Goal: Task Accomplishment & Management: Complete application form

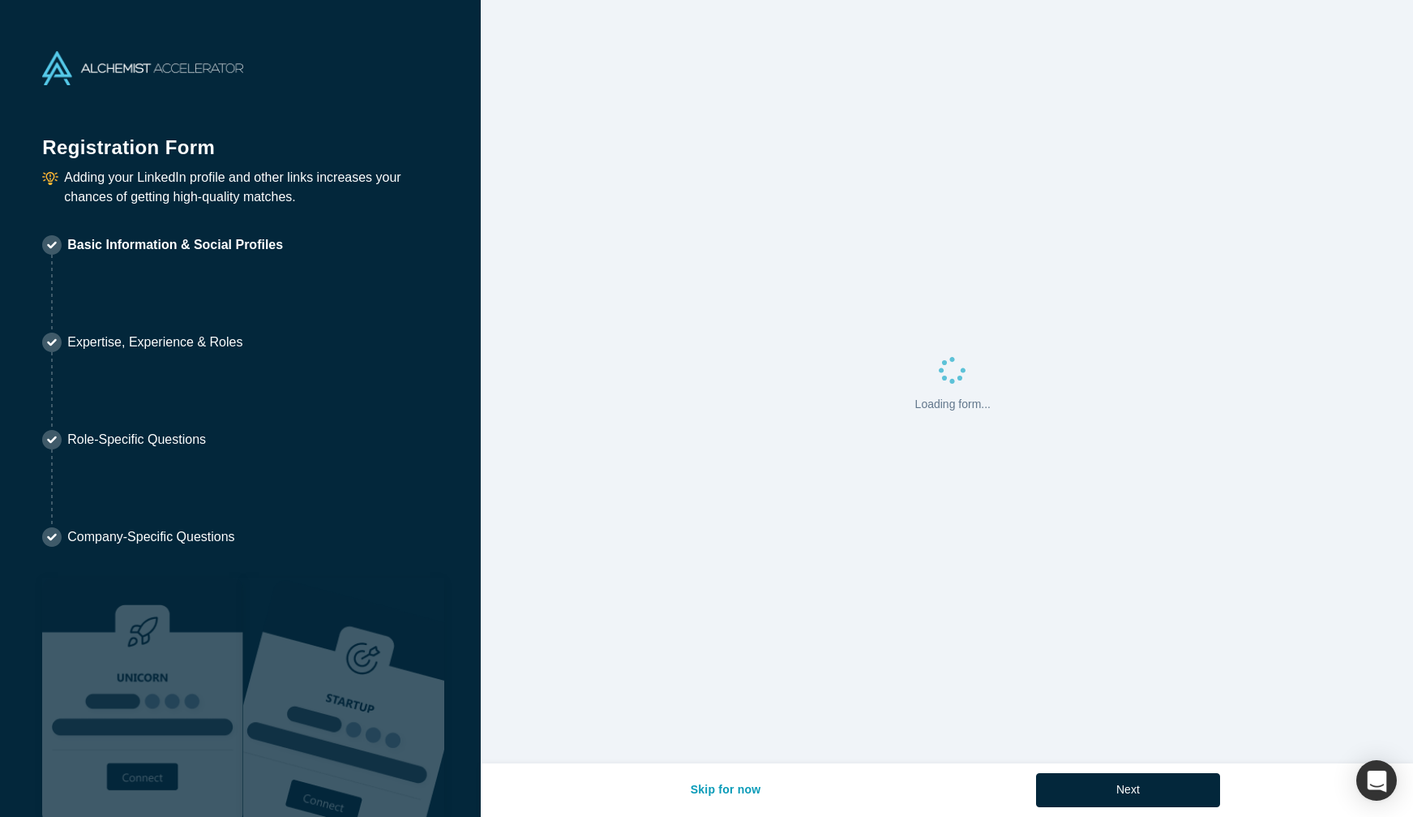
select select "US"
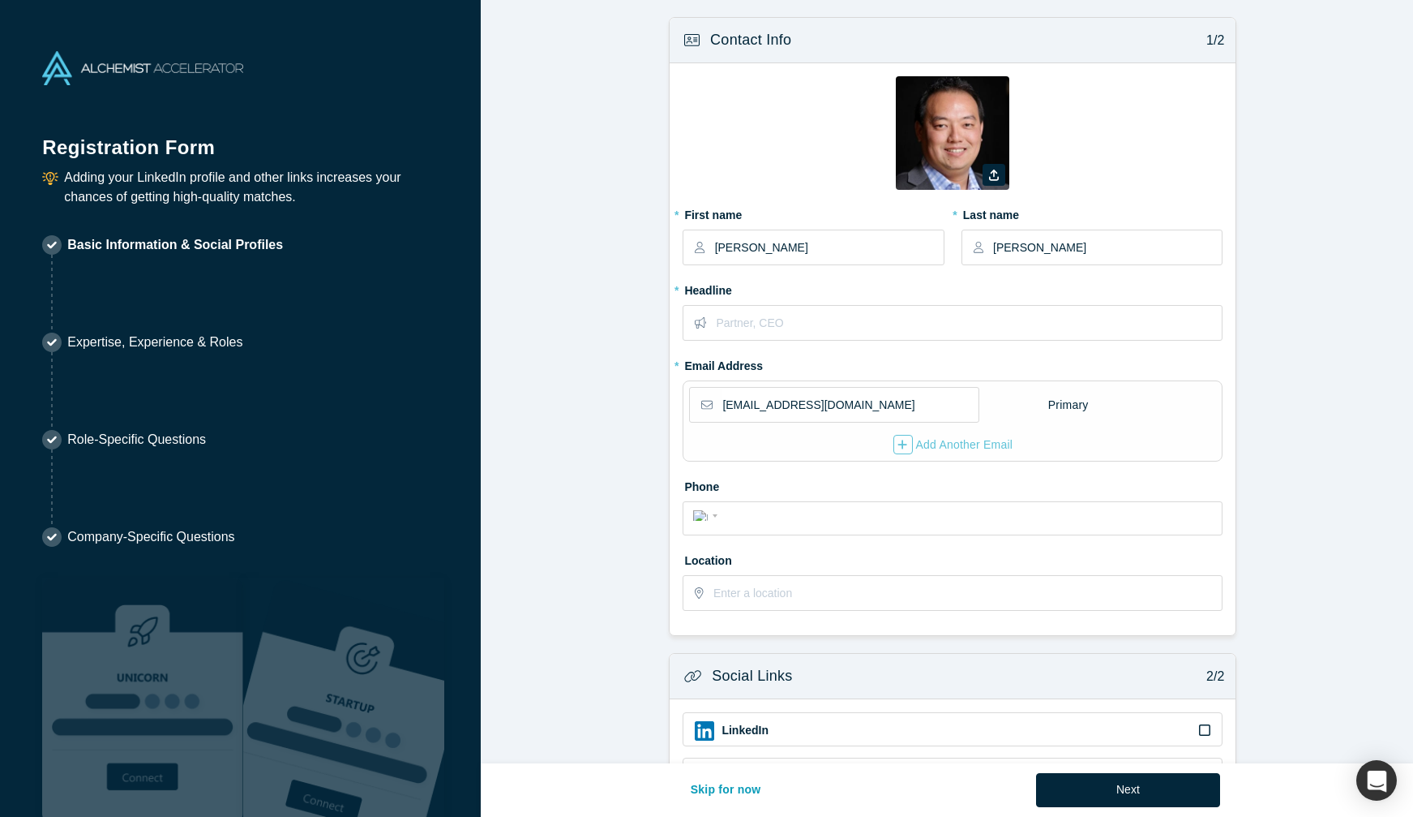
click at [608, 469] on form "Contact Info 1/2 Zoom Save Remove Upload New * First name [PERSON_NAME] * Last …" at bounding box center [953, 502] width 945 height 970
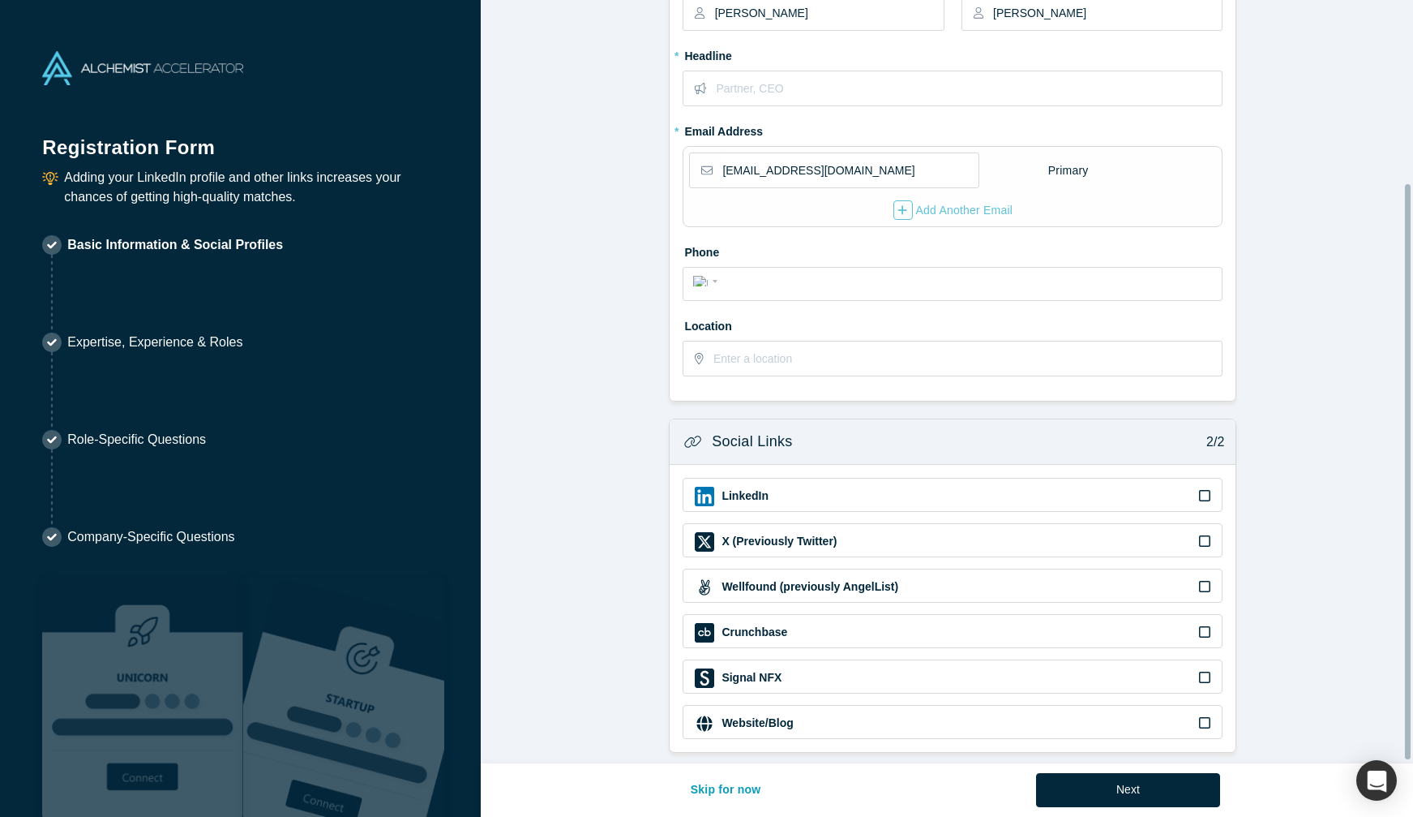
scroll to position [246, 0]
click at [744, 798] on button "Skip for now" at bounding box center [726, 790] width 105 height 34
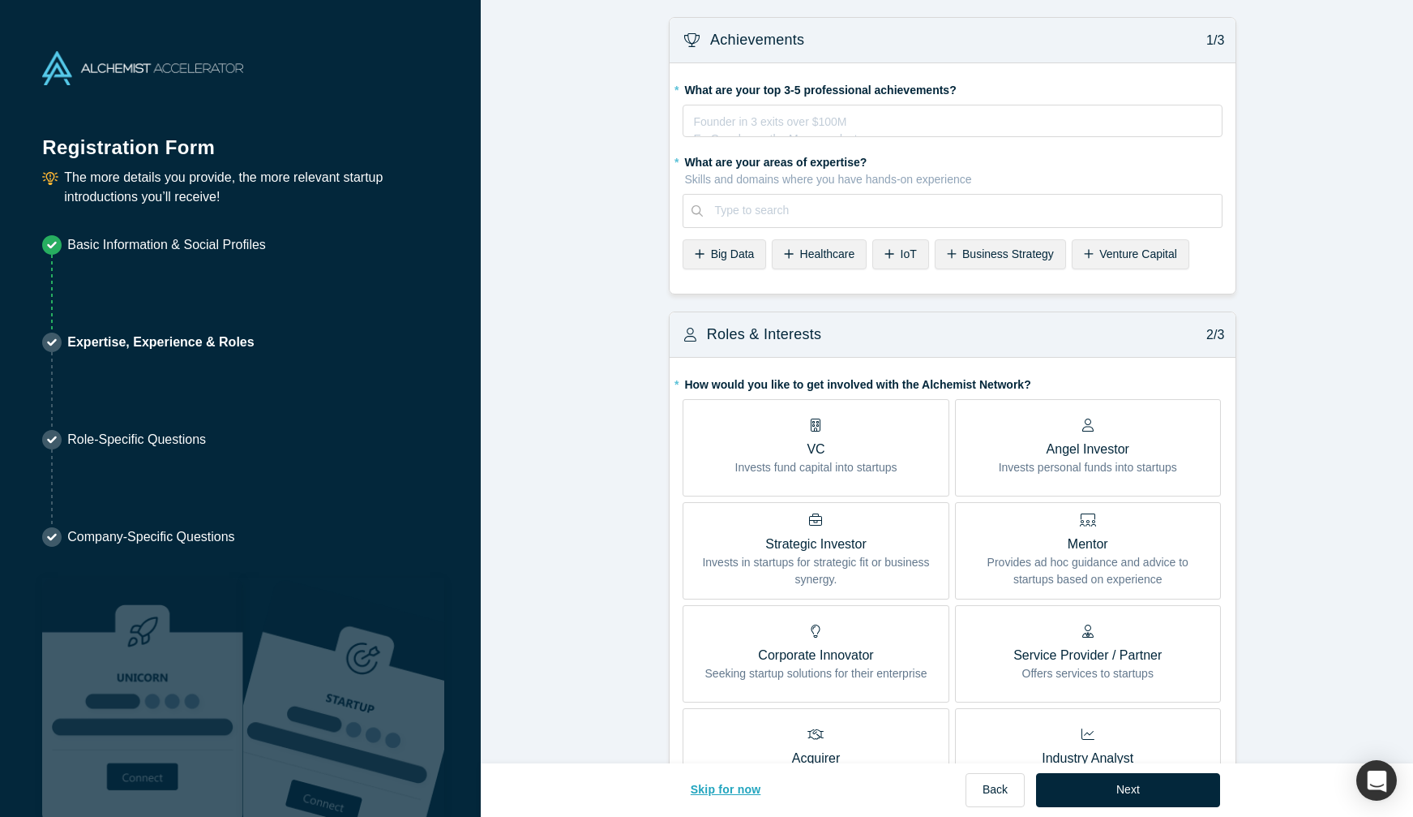
click at [744, 798] on button "Skip for now" at bounding box center [726, 790] width 105 height 34
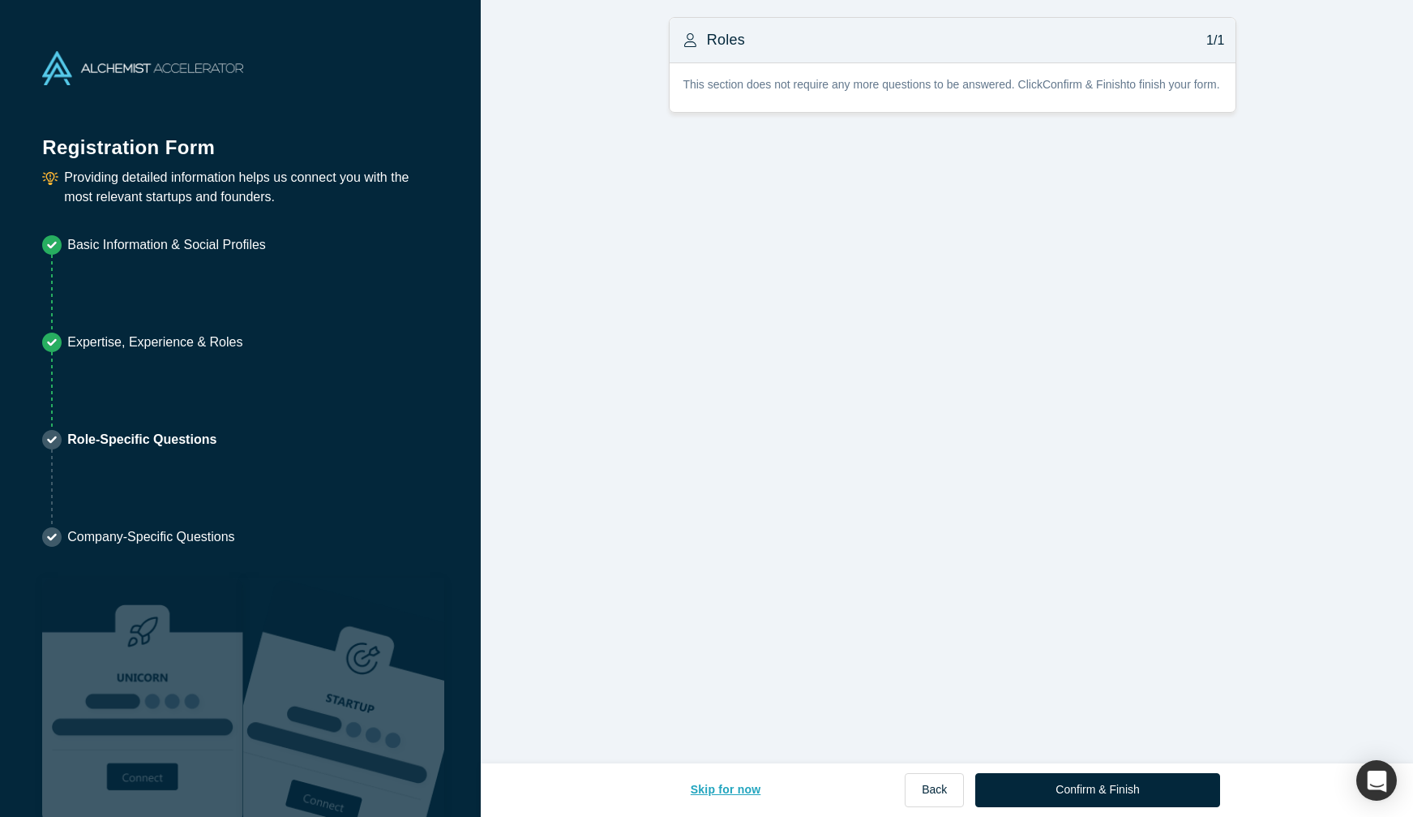
click at [744, 798] on button "Skip for now" at bounding box center [726, 790] width 105 height 34
click at [744, 789] on button "Skip for now" at bounding box center [726, 790] width 105 height 34
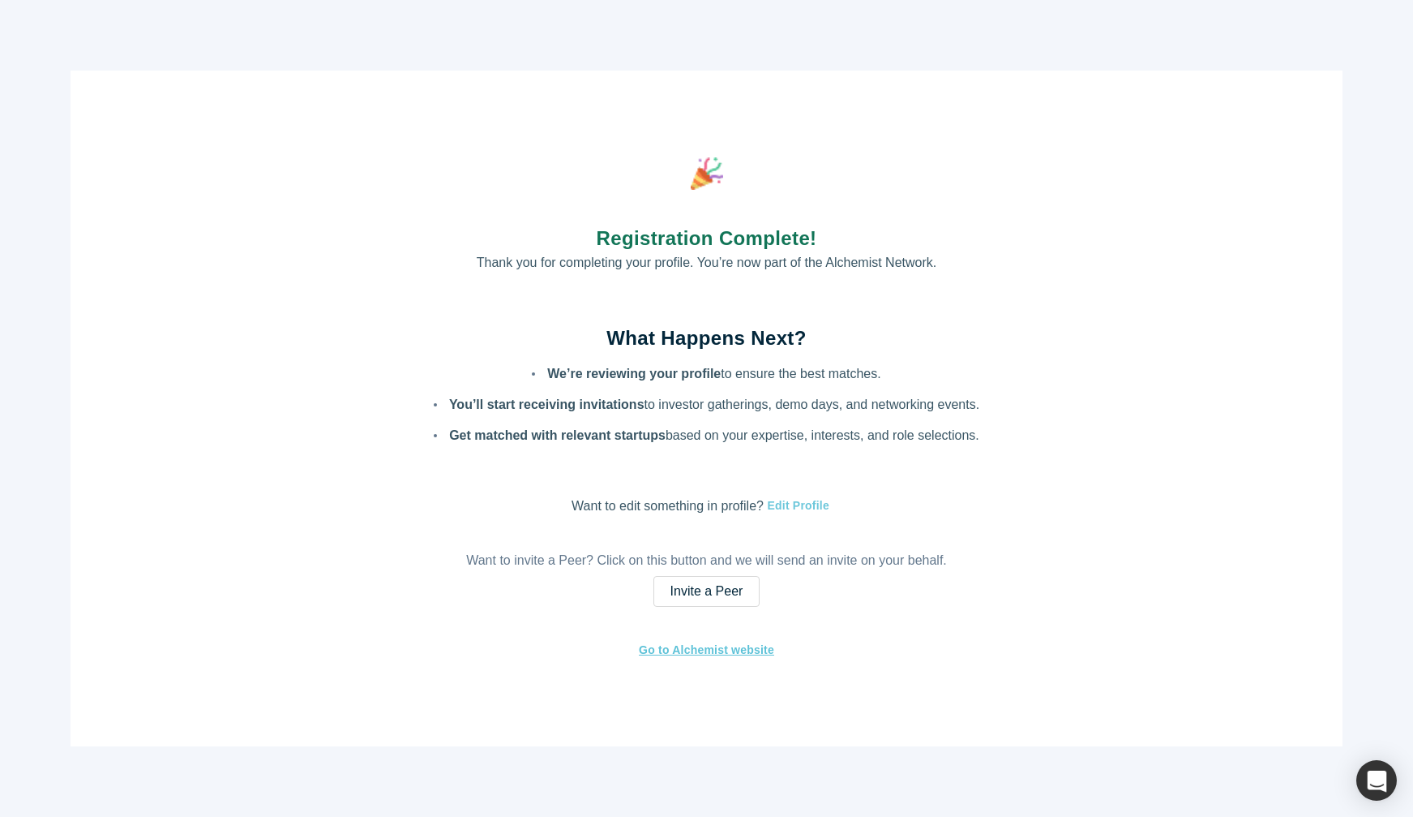
click at [795, 505] on button "Edit Profile" at bounding box center [797, 505] width 66 height 19
select select "US"
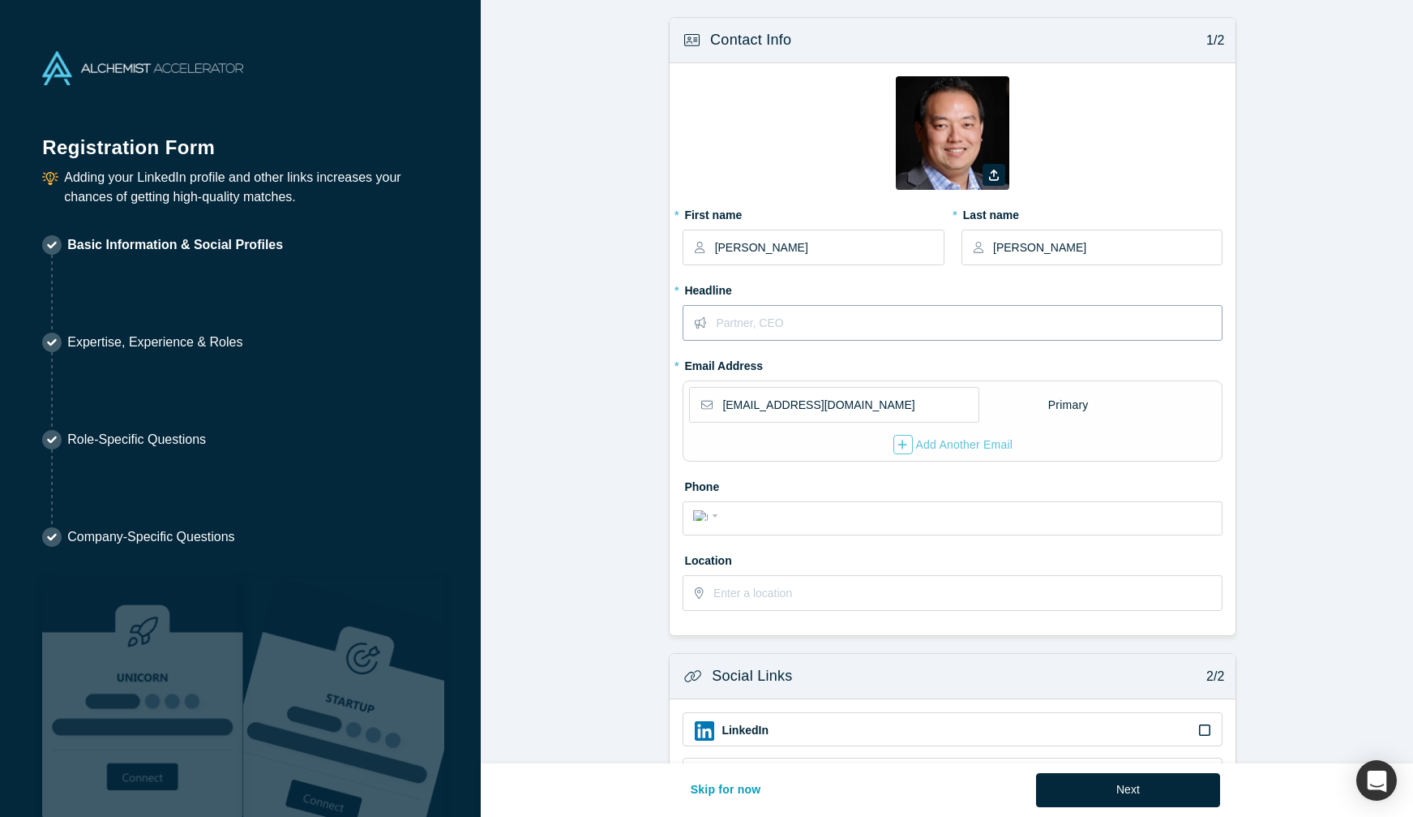
click at [810, 332] on input "text" at bounding box center [968, 323] width 505 height 34
type input "Partner"
click at [941, 456] on div "[EMAIL_ADDRESS][DOMAIN_NAME] Primary Add Another Email" at bounding box center [953, 420] width 540 height 81
click at [941, 452] on div "Add Another Email" at bounding box center [954, 444] width 120 height 19
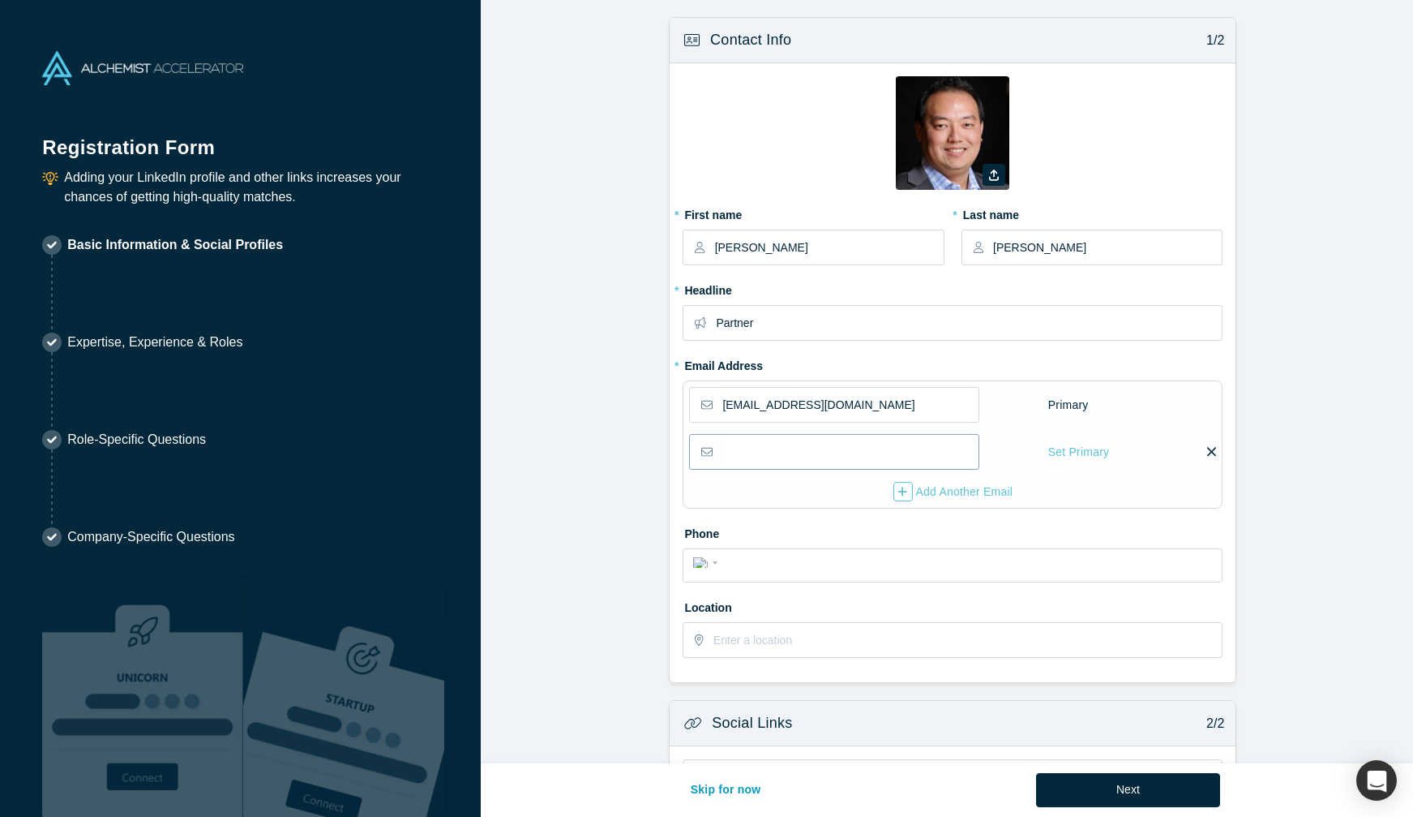
click at [937, 452] on input "email" at bounding box center [849, 452] width 255 height 34
type input "ayang@town"
type input "[EMAIL_ADDRESS][DOMAIN_NAME]"
click at [1279, 469] on form "Contact Info 1/2 Zoom Save Remove Upload New * First name [PERSON_NAME] * Last …" at bounding box center [953, 525] width 945 height 1017
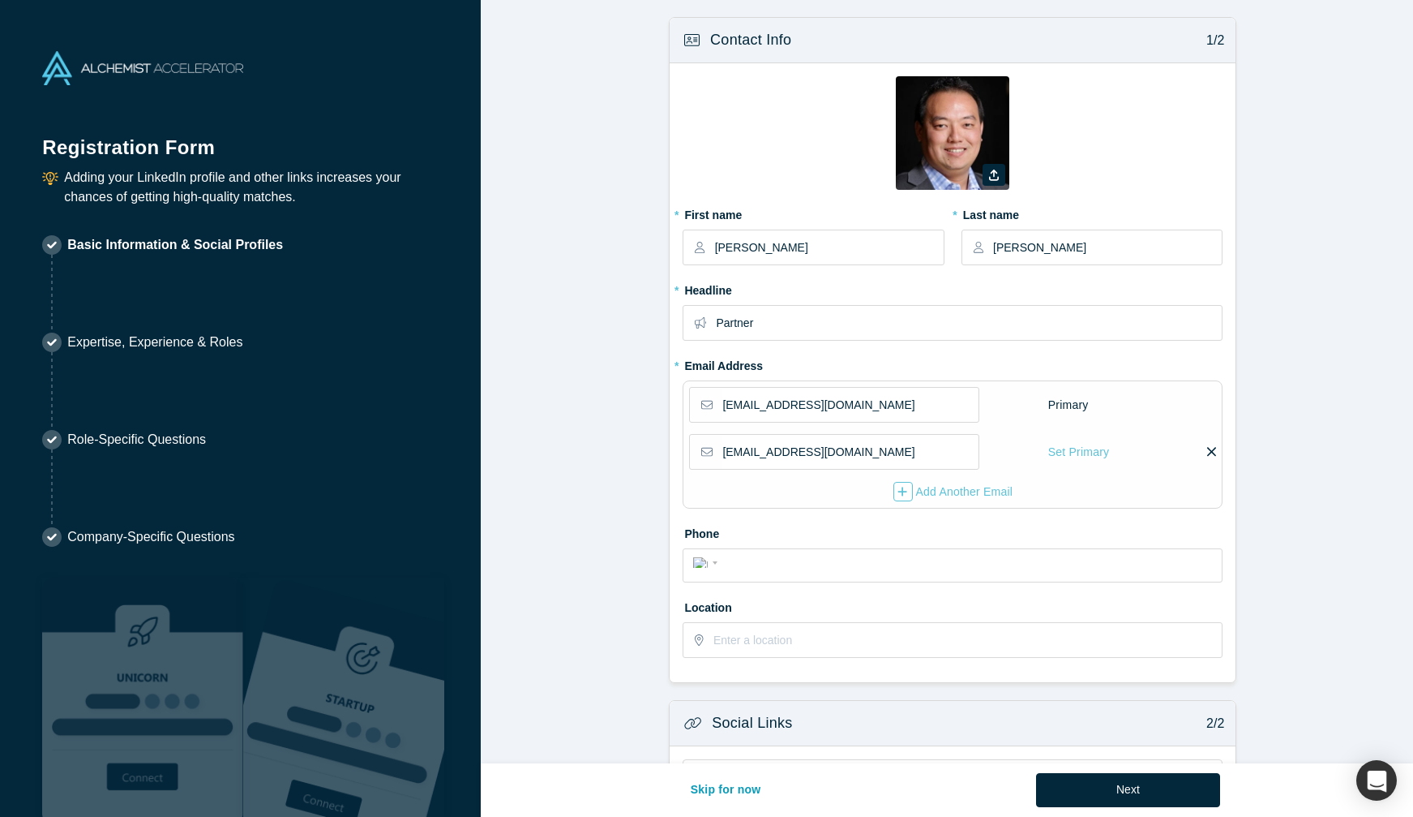
click at [867, 423] on fieldset "[EMAIL_ADDRESS][DOMAIN_NAME] Primary" at bounding box center [952, 410] width 527 height 47
drag, startPoint x: 877, startPoint y: 403, endPoint x: 555, endPoint y: 412, distance: 322.0
click at [555, 412] on form "Contact Info 1/2 Zoom Save Remove Upload New * First name [PERSON_NAME] * Last …" at bounding box center [953, 525] width 945 height 1017
click at [1209, 452] on icon at bounding box center [1211, 451] width 9 height 15
click at [0, 0] on input "checkbox" at bounding box center [0, 0] width 0 height 0
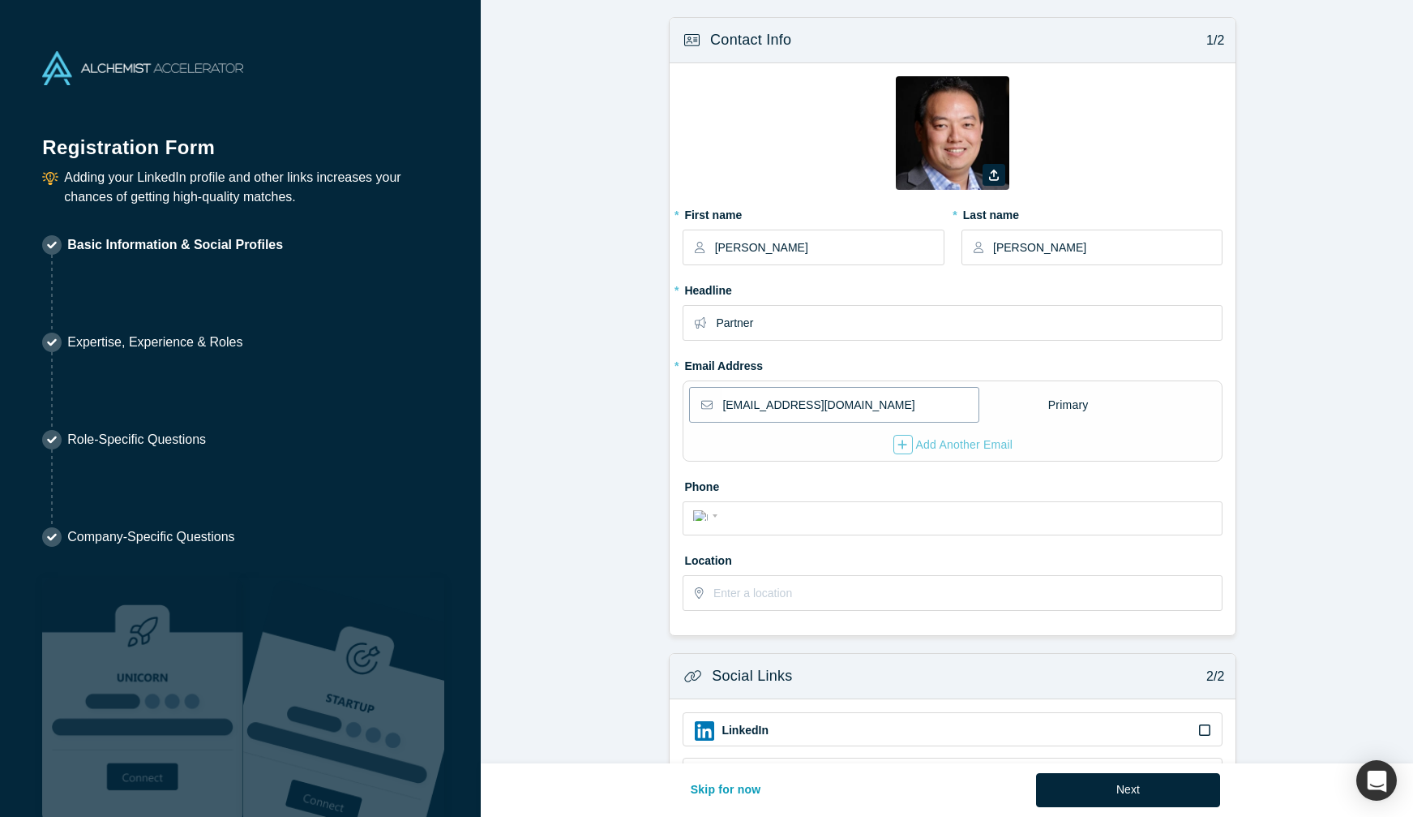
drag, startPoint x: 921, startPoint y: 407, endPoint x: 580, endPoint y: 411, distance: 341.4
click at [580, 411] on form "Contact Info 1/2 Zoom Save Remove Upload New * First name [PERSON_NAME] * Last …" at bounding box center [953, 502] width 945 height 970
click at [1020, 500] on div "Phone International [GEOGRAPHIC_DATA] [GEOGRAPHIC_DATA] [GEOGRAPHIC_DATA] [GEOG…" at bounding box center [953, 504] width 540 height 62
click at [1020, 521] on input "tel" at bounding box center [968, 516] width 490 height 24
type input "[PHONE_NUMBER]"
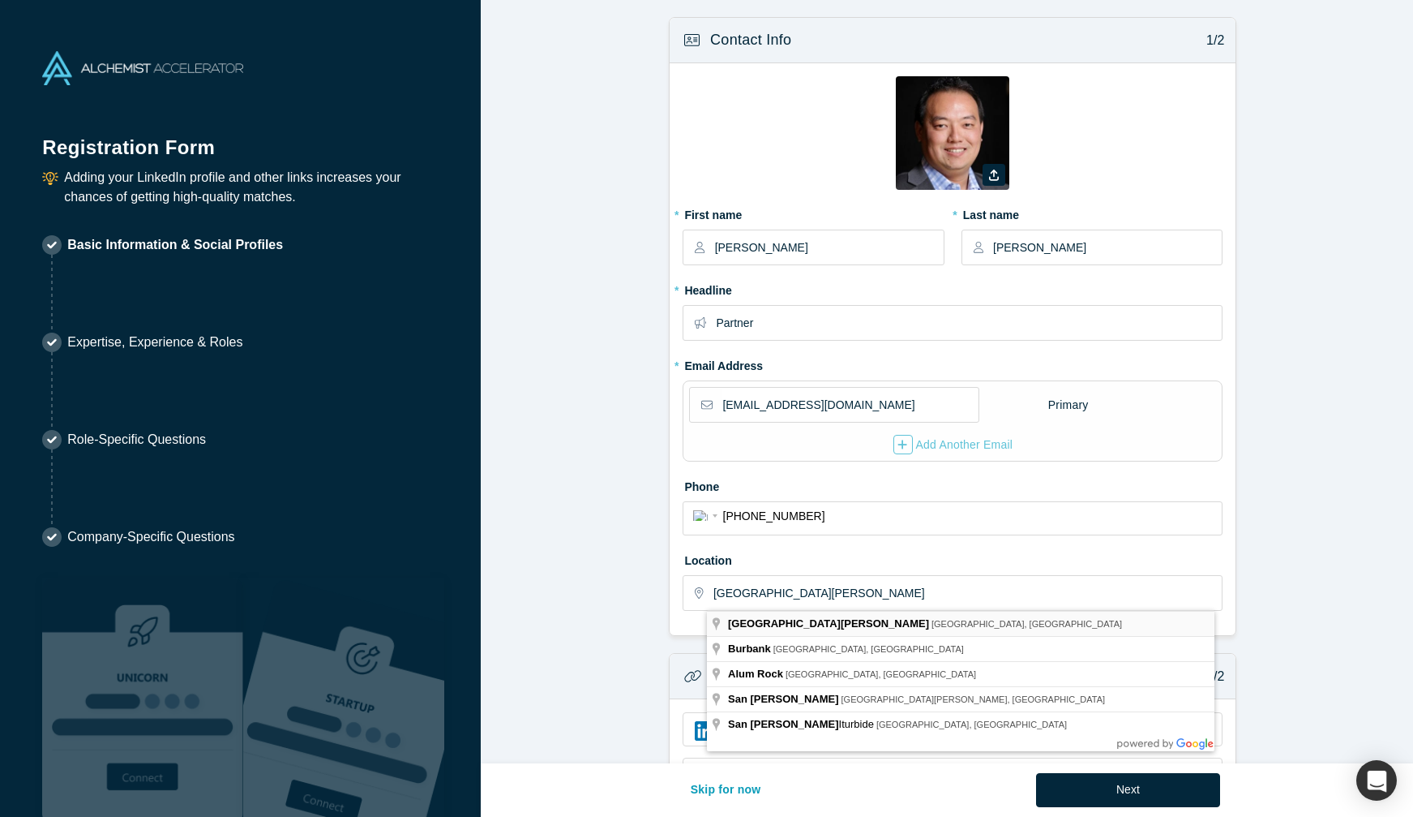
type input "[GEOGRAPHIC_DATA], [GEOGRAPHIC_DATA], [GEOGRAPHIC_DATA]"
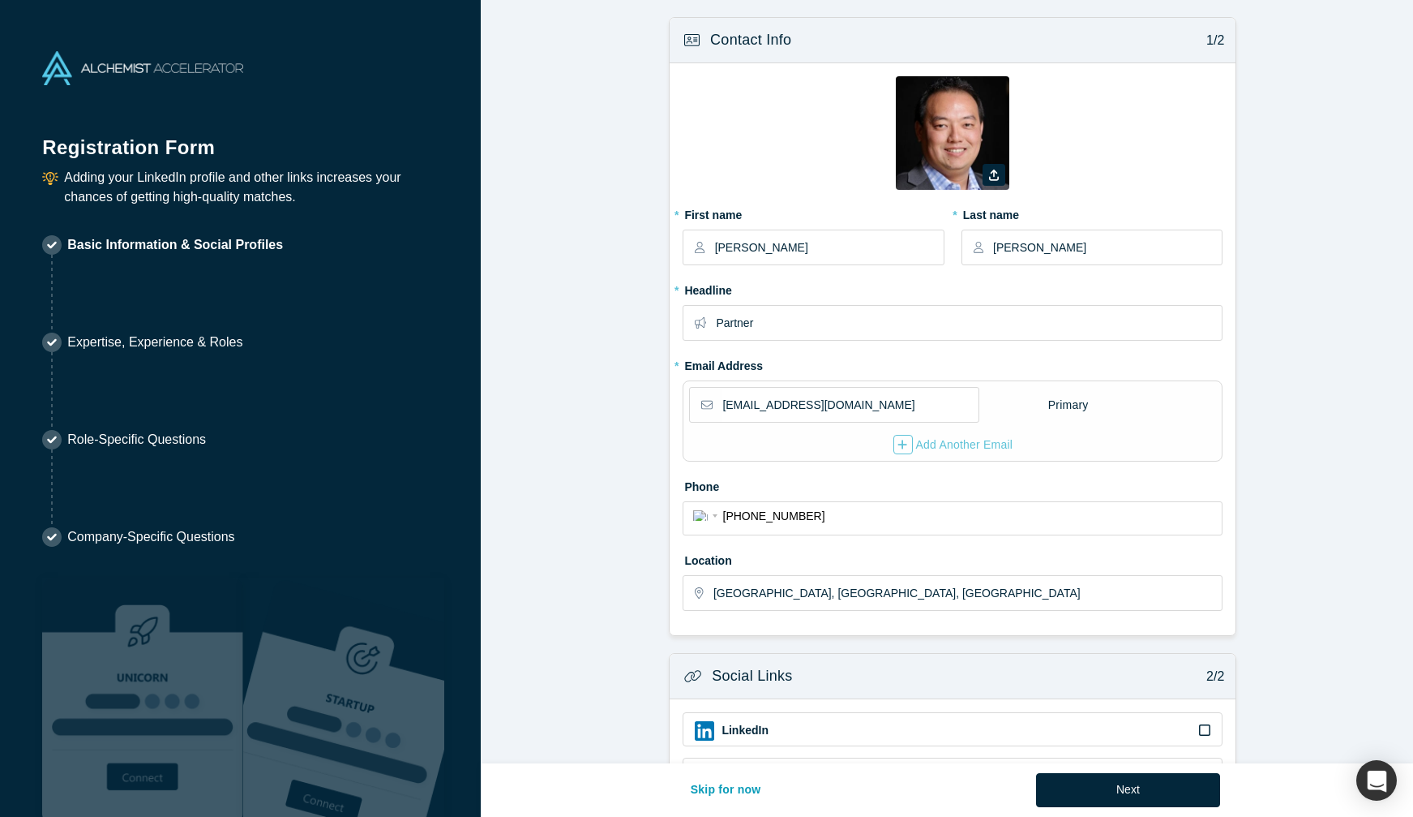
click at [1275, 582] on form "Contact Info 1/2 Zoom Save Remove Upload New * First name [PERSON_NAME] * Last …" at bounding box center [953, 502] width 945 height 970
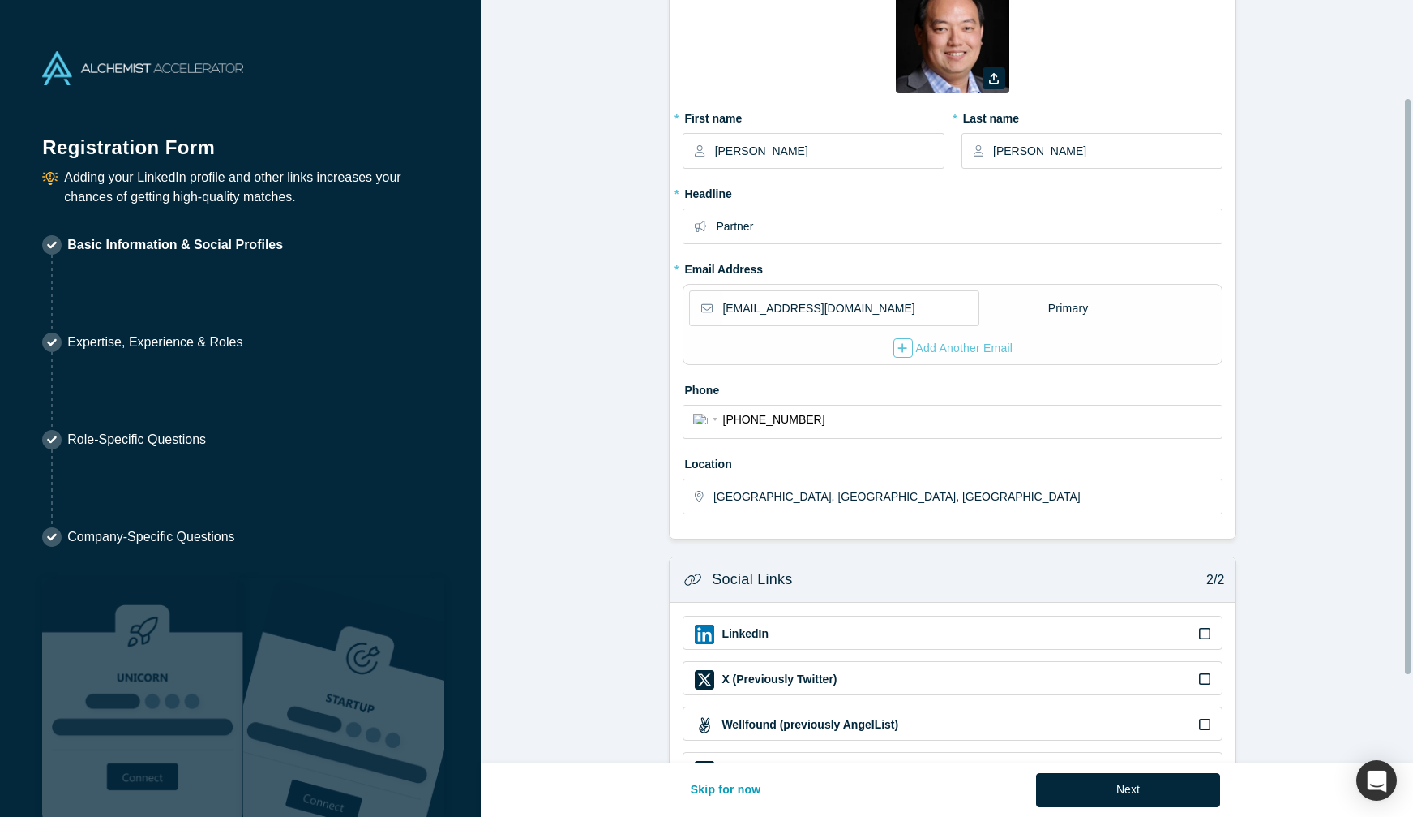
scroll to position [246, 0]
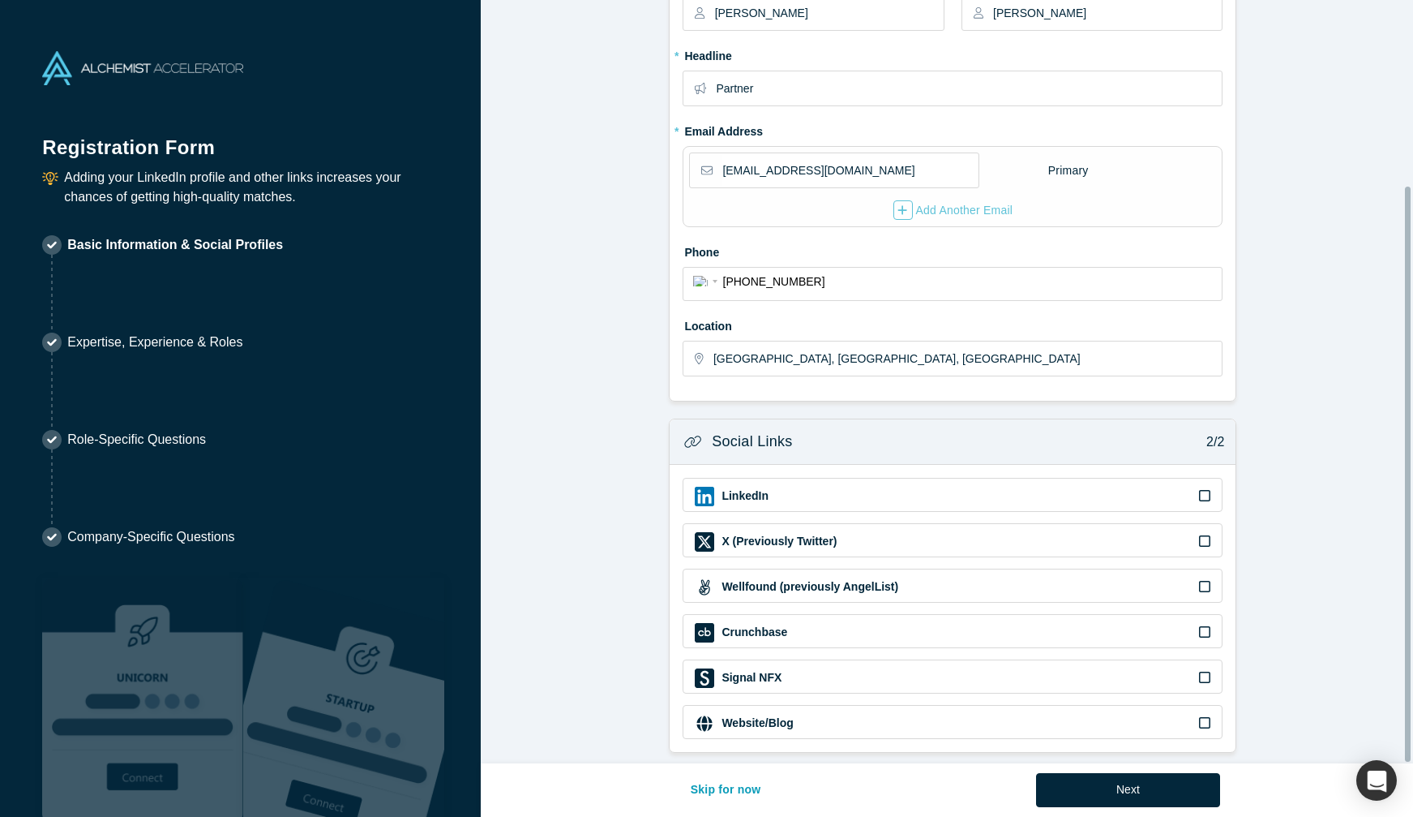
click at [1202, 490] on icon at bounding box center [1204, 495] width 11 height 11
click at [0, 0] on input "checkbox" at bounding box center [0, 0] width 0 height 0
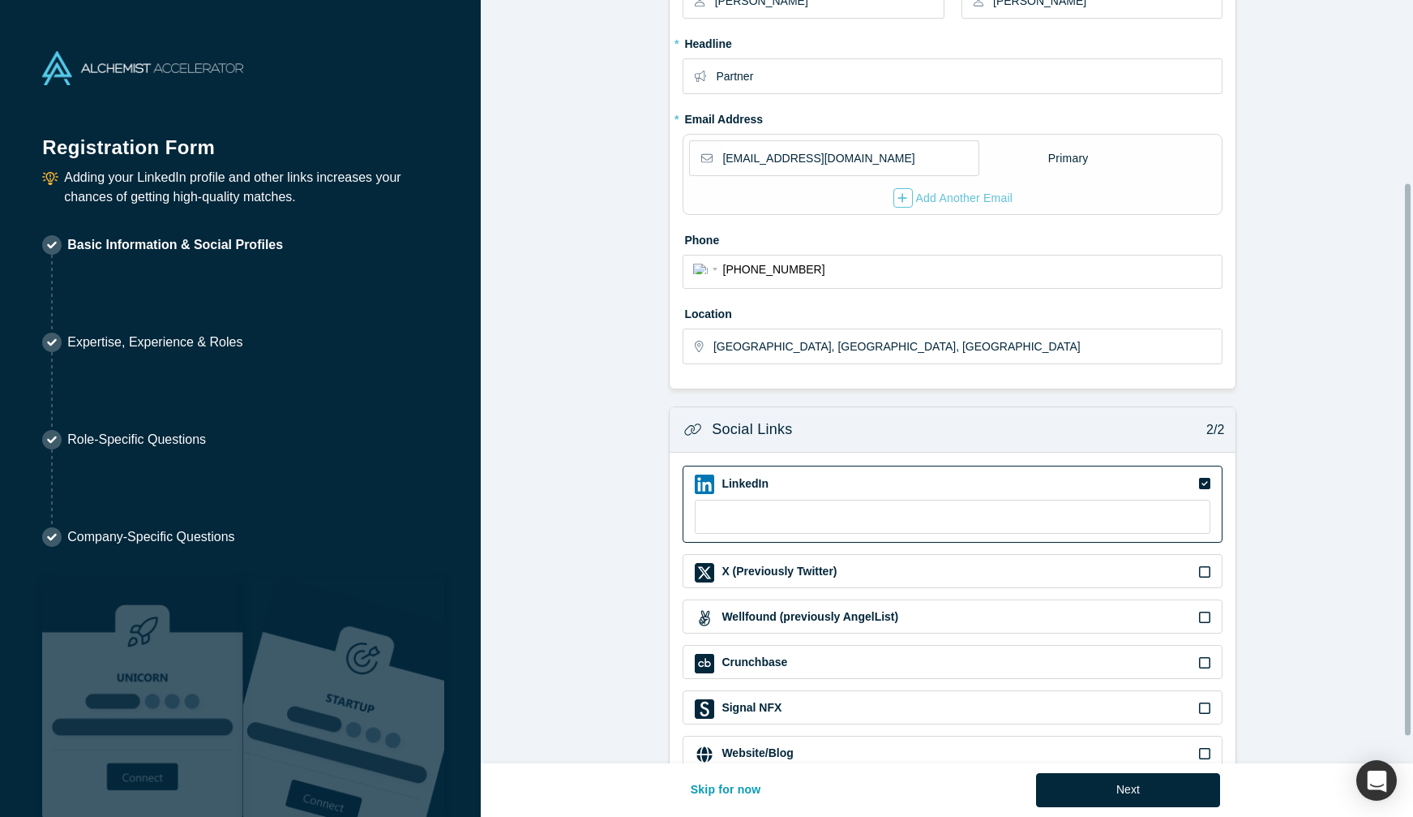
scroll to position [289, 0]
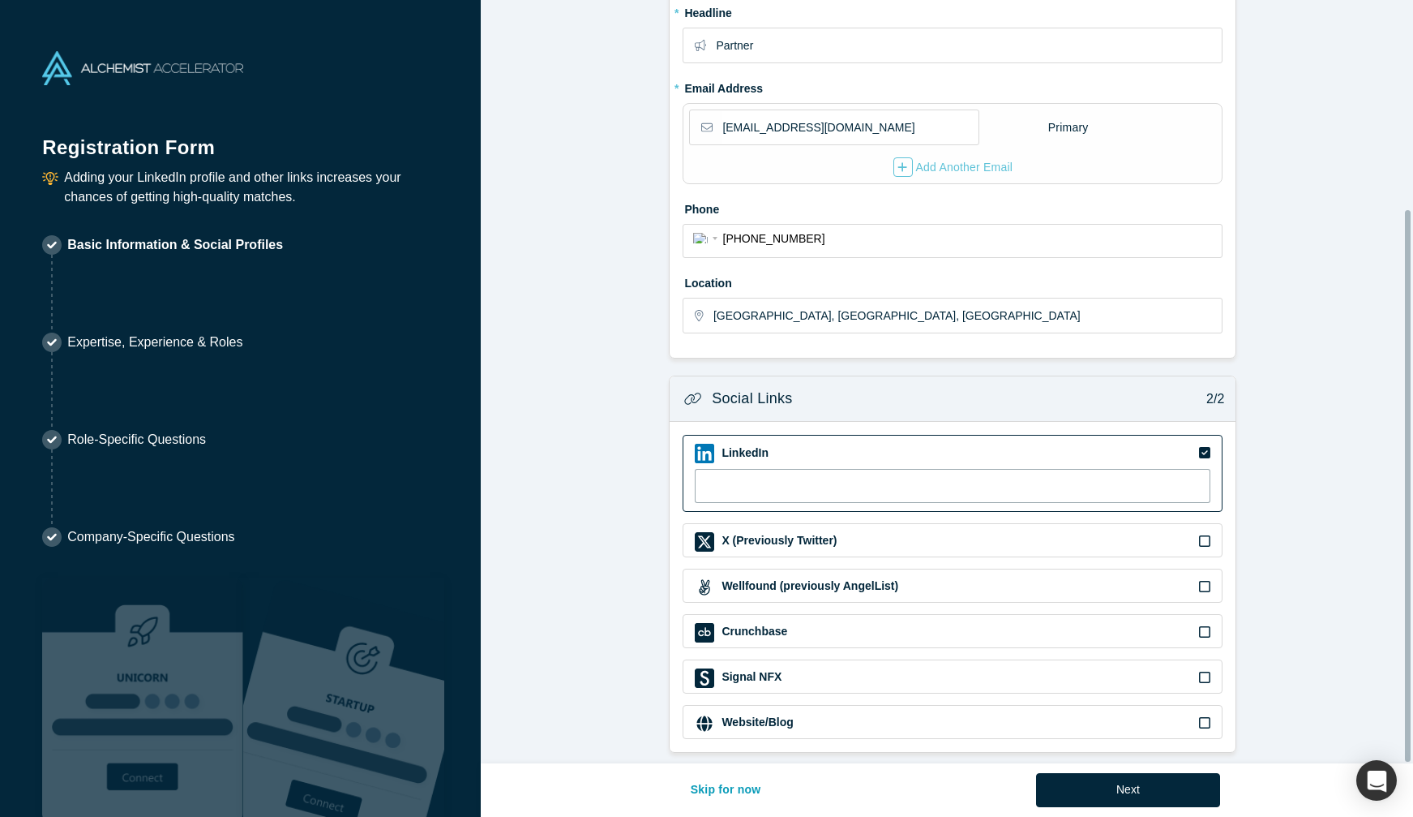
click at [1014, 484] on input at bounding box center [953, 486] width 516 height 34
click at [1198, 723] on div "Website/Blog" at bounding box center [953, 722] width 540 height 34
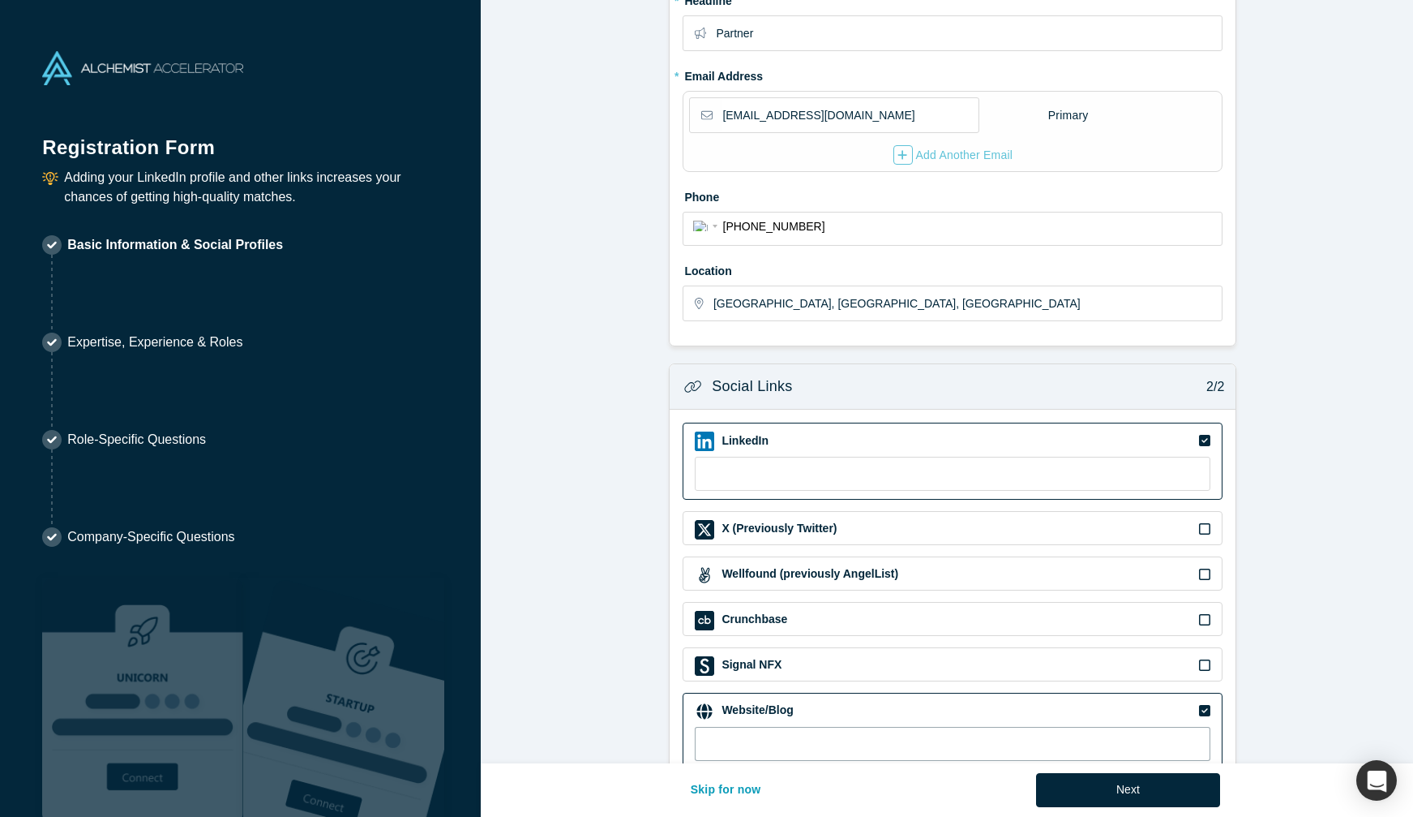
click at [1041, 741] on input at bounding box center [953, 744] width 516 height 34
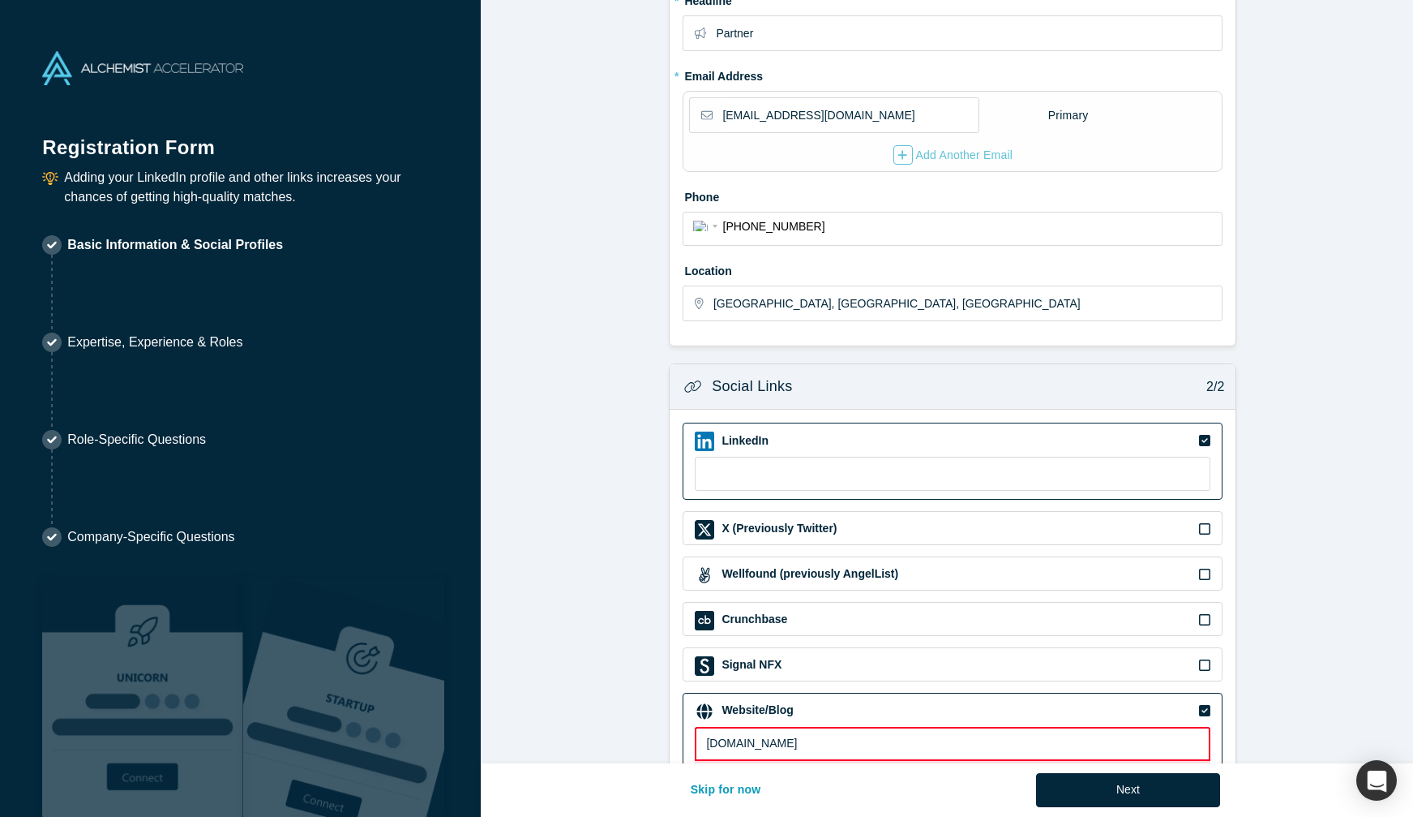
type input "[DOMAIN_NAME]"
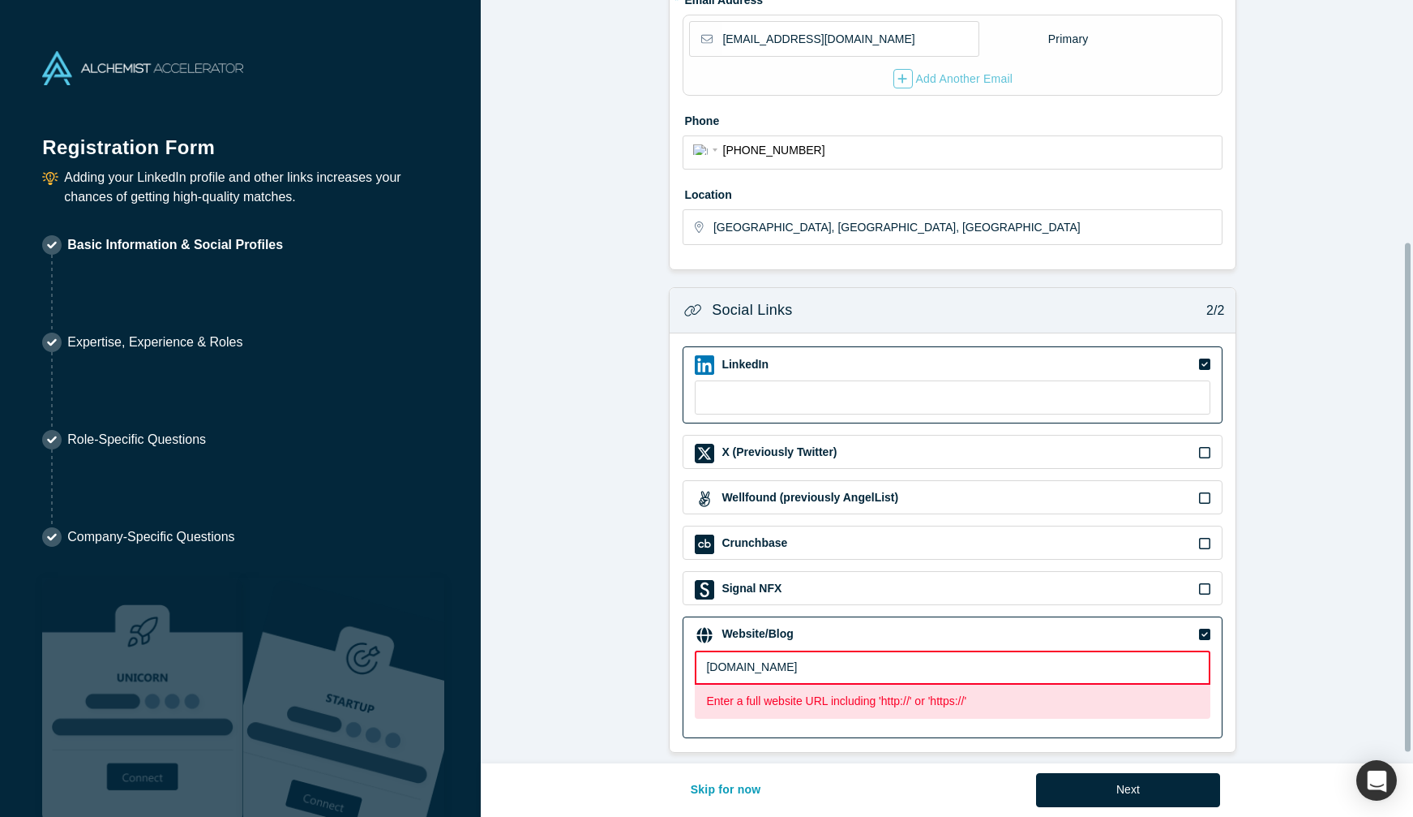
scroll to position [379, 0]
click at [932, 657] on input "[DOMAIN_NAME]" at bounding box center [953, 667] width 516 height 34
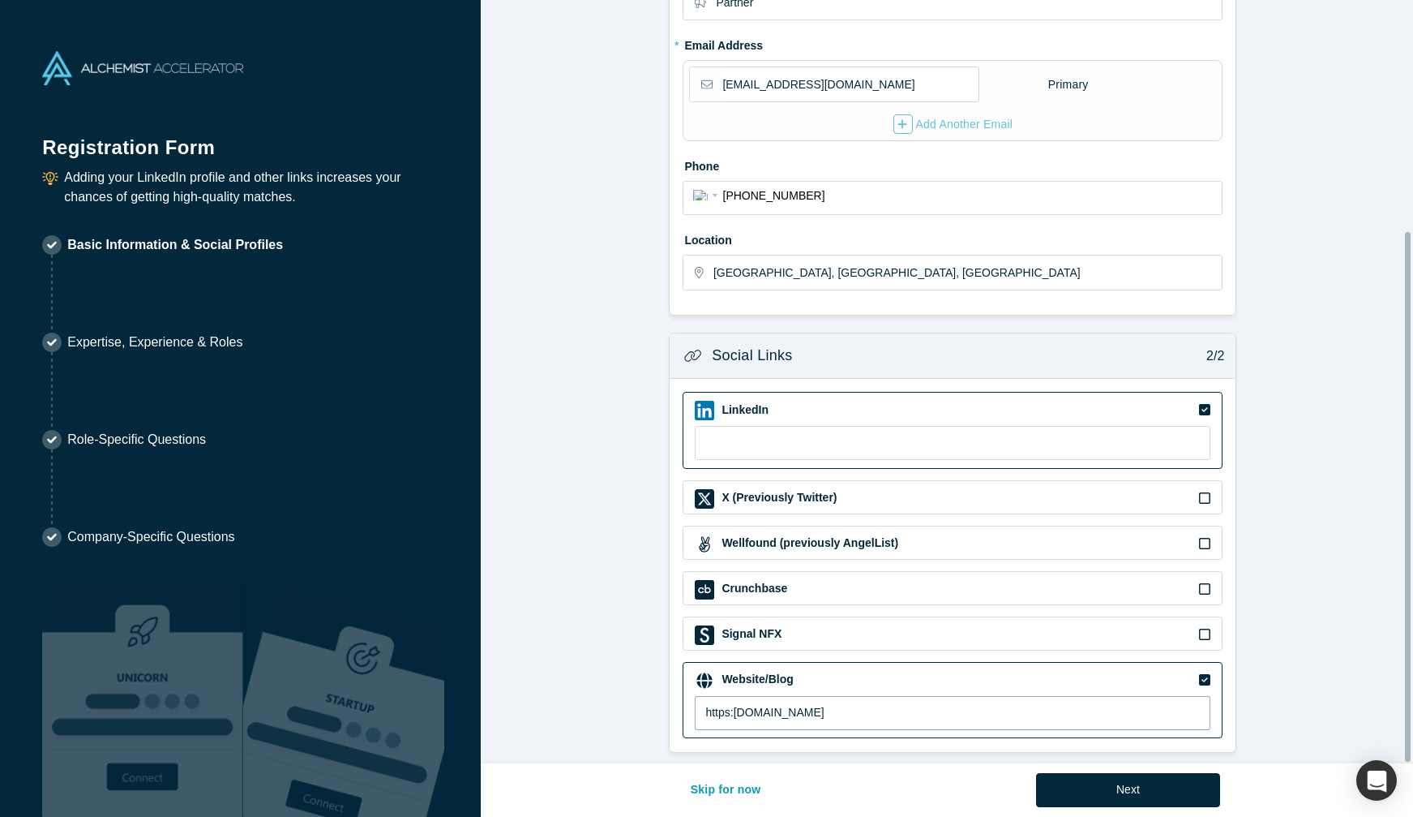
scroll to position [333, 0]
type input "[URL][DOMAIN_NAME]"
click at [1141, 796] on button "Next" at bounding box center [1128, 790] width 184 height 34
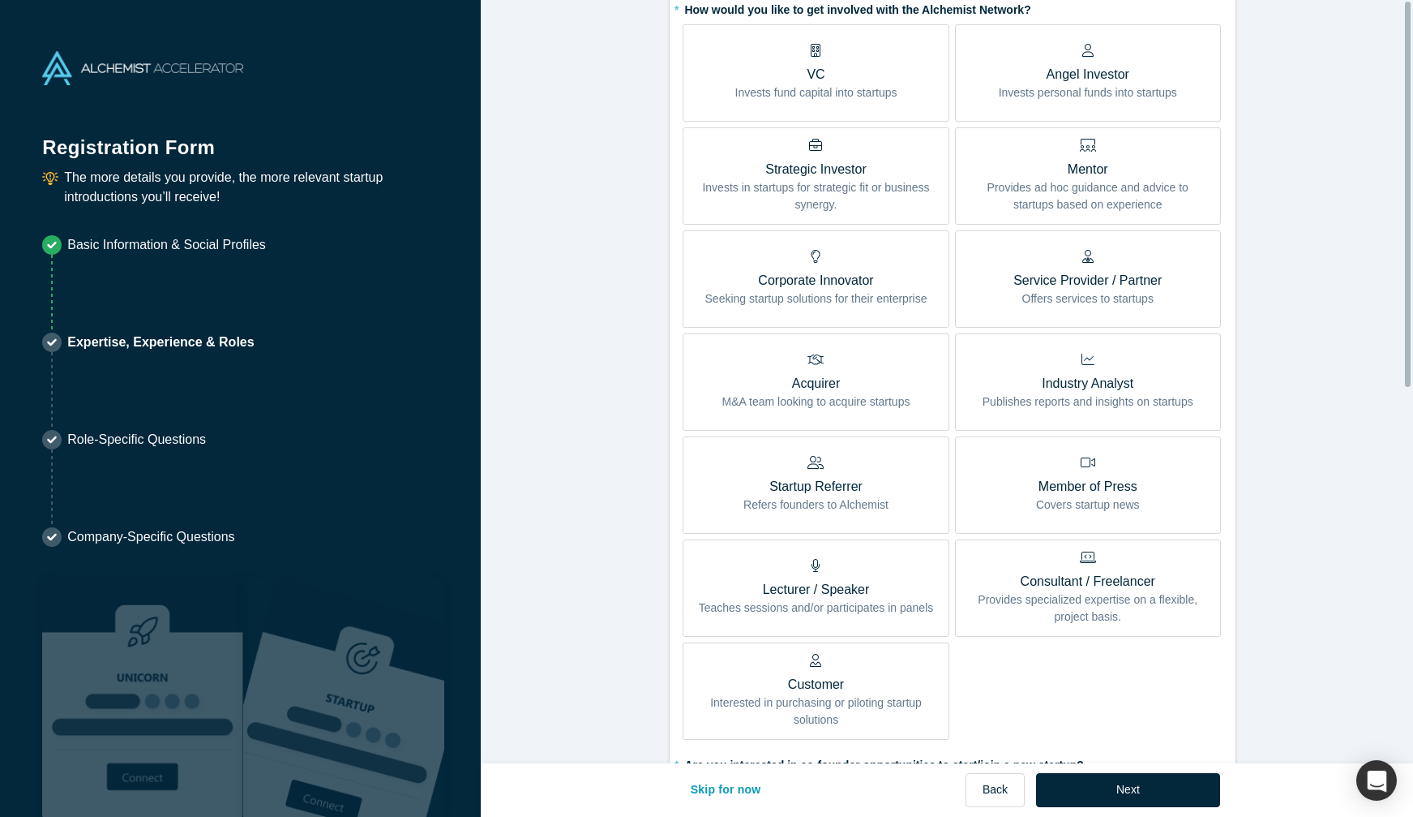
scroll to position [0, 0]
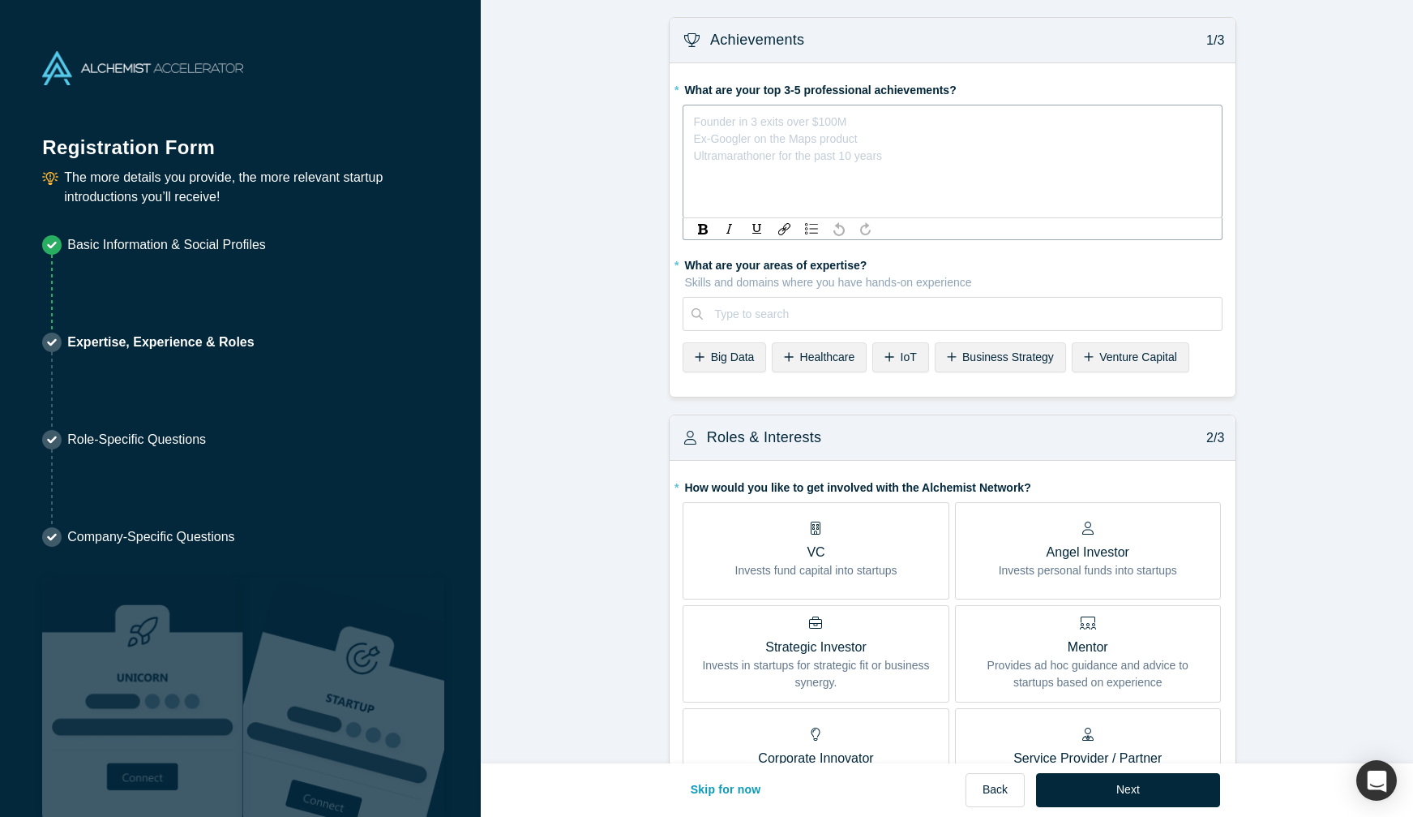
click at [821, 114] on div "rdw-editor" at bounding box center [953, 118] width 518 height 17
click at [941, 308] on div "Type to search" at bounding box center [953, 314] width 540 height 34
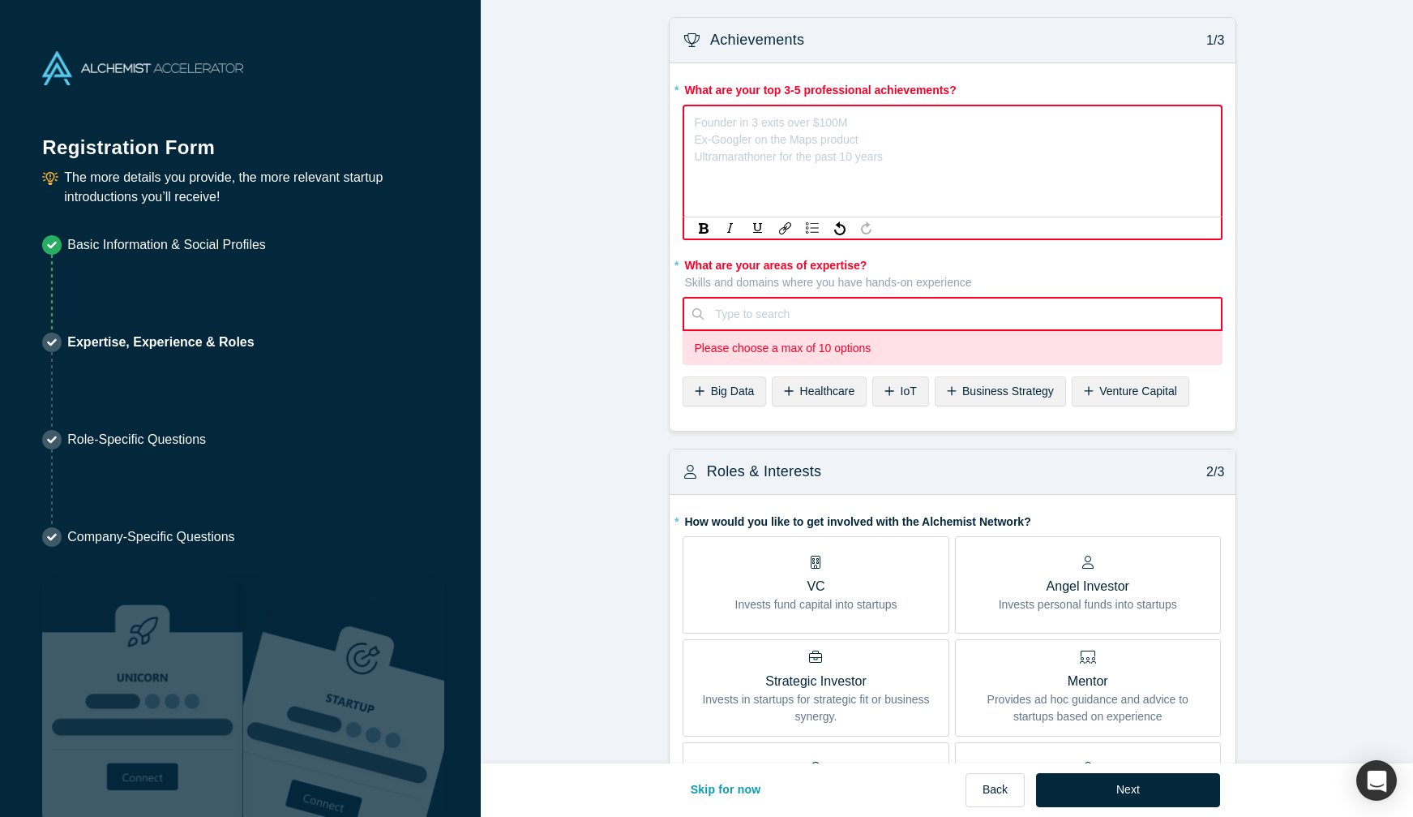
click at [959, 123] on div "rdw-editor" at bounding box center [953, 119] width 517 height 17
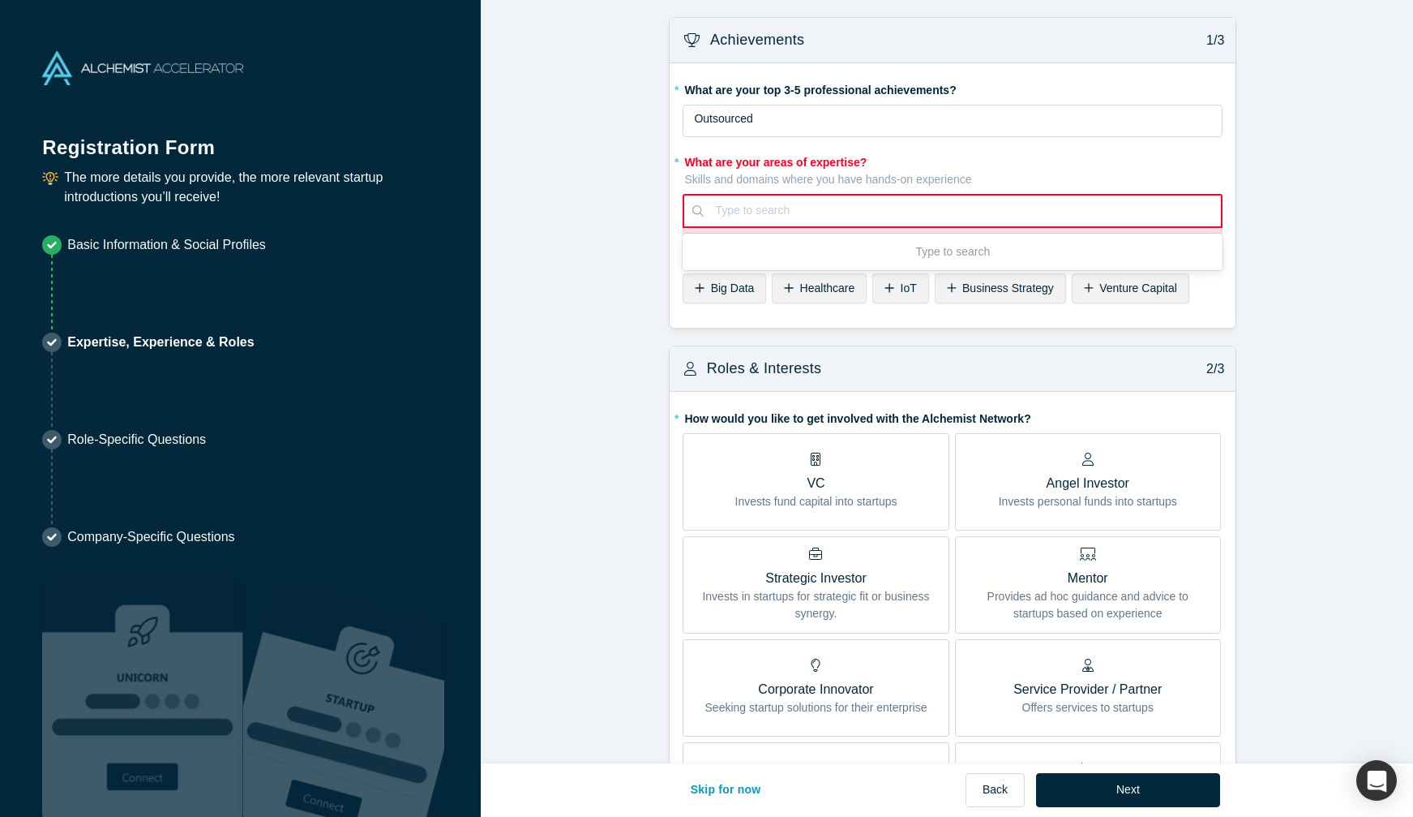
click at [741, 212] on div at bounding box center [962, 210] width 495 height 20
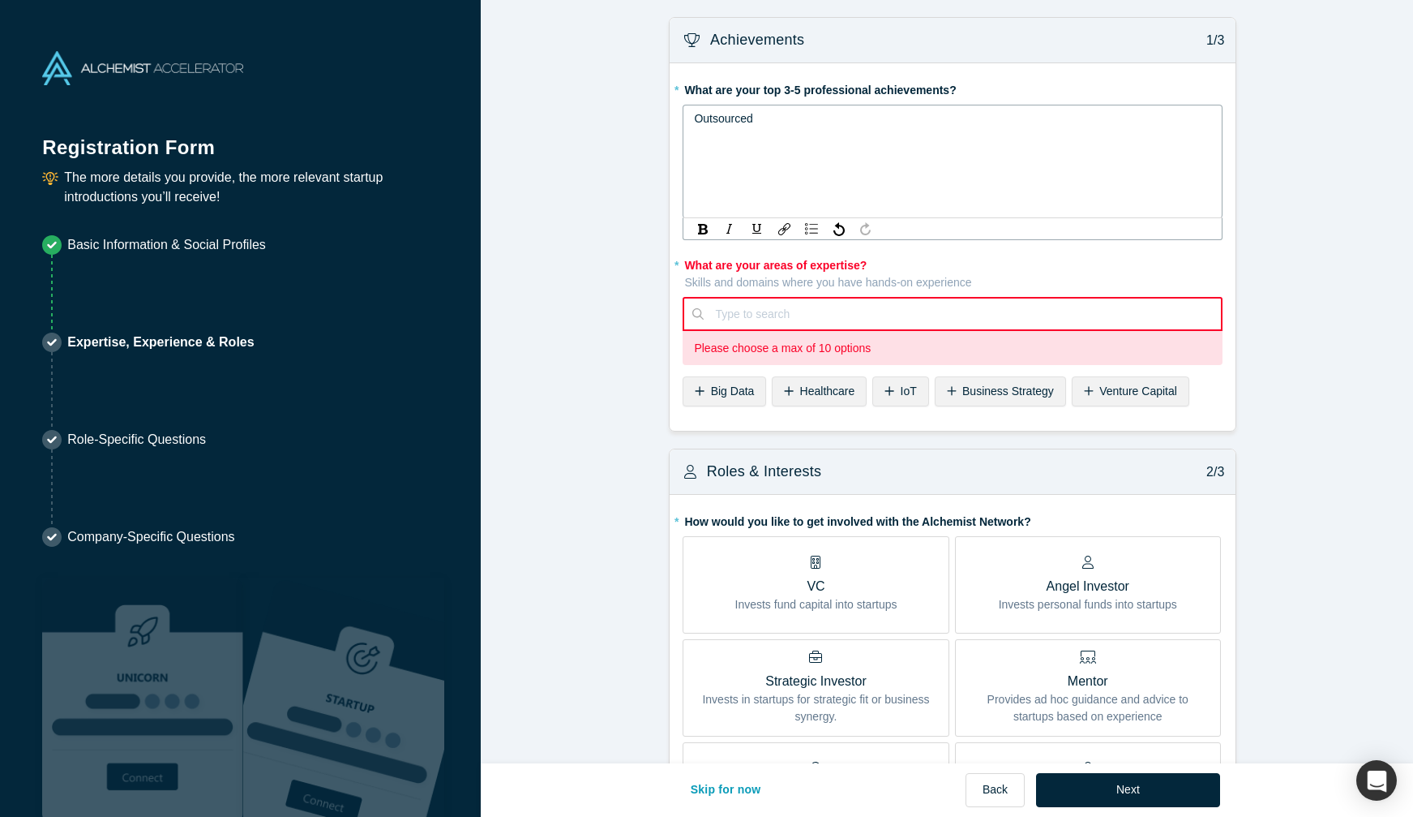
click at [791, 111] on div "Outsourced" at bounding box center [953, 118] width 518 height 17
drag, startPoint x: 757, startPoint y: 122, endPoint x: 494, endPoint y: 125, distance: 263.5
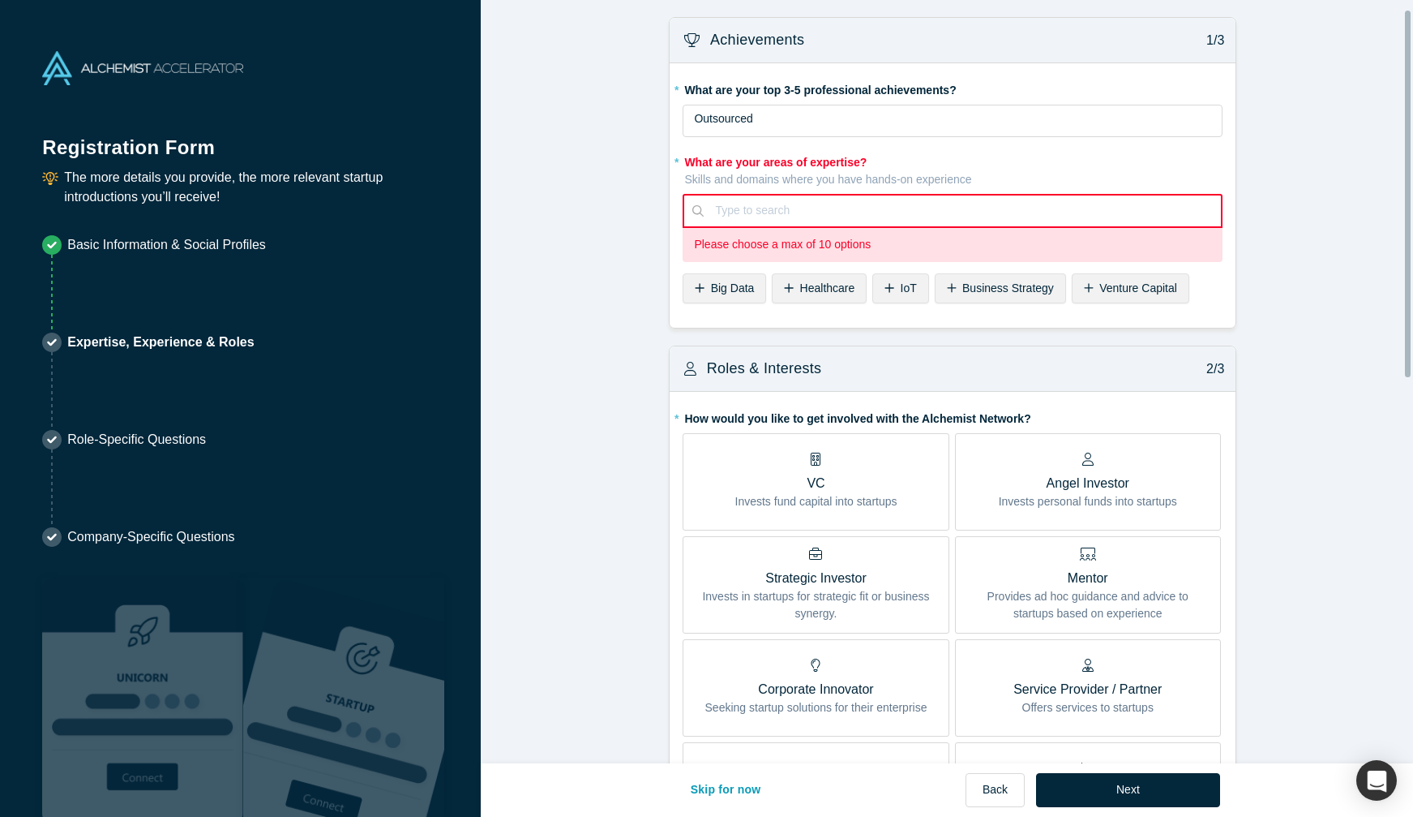
scroll to position [81, 0]
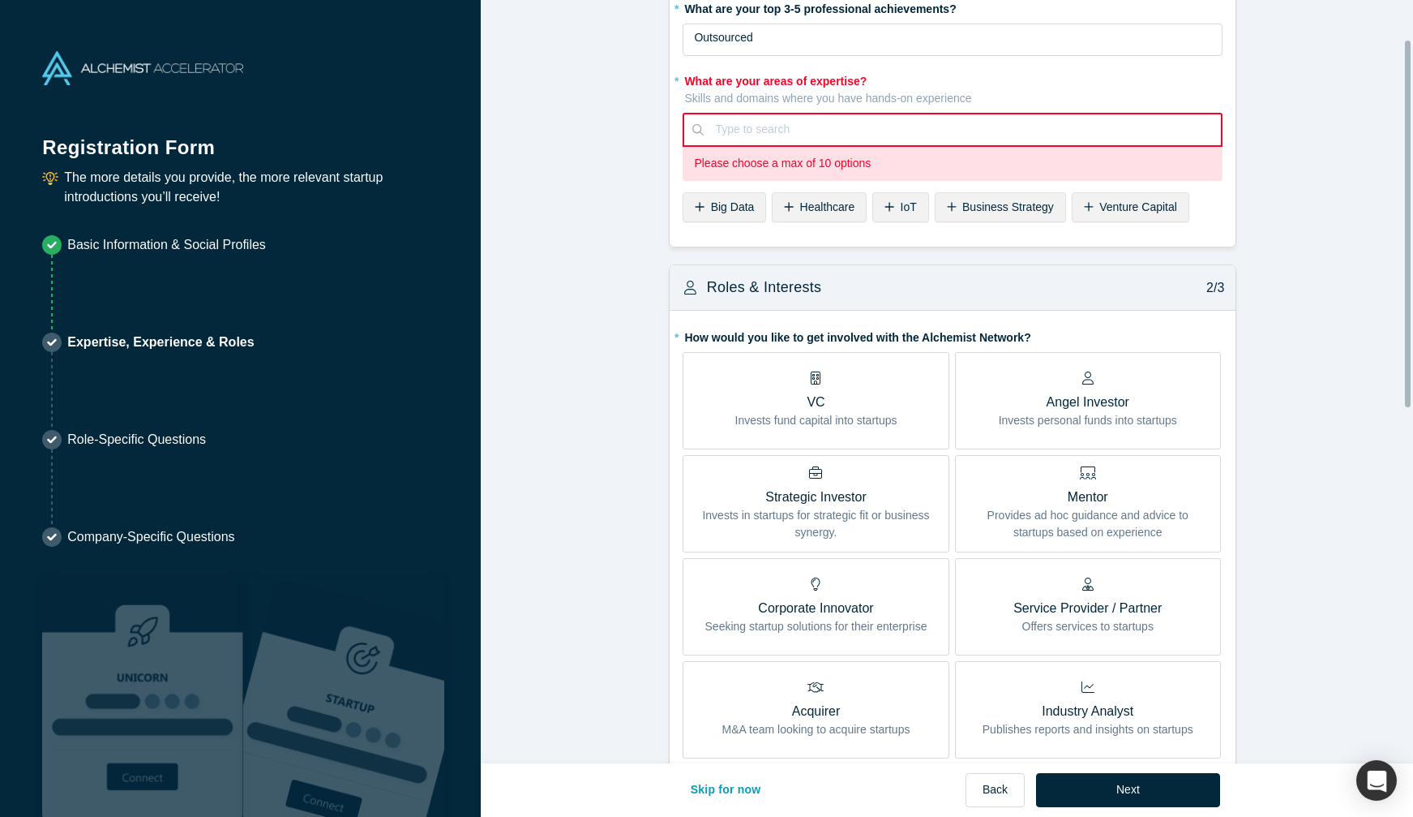
click at [1091, 593] on div "Service Provider / Partner Offers services to startups" at bounding box center [1088, 606] width 148 height 58
click at [0, 0] on input "Service Provider / Partner Offers services to startups" at bounding box center [0, 0] width 0 height 0
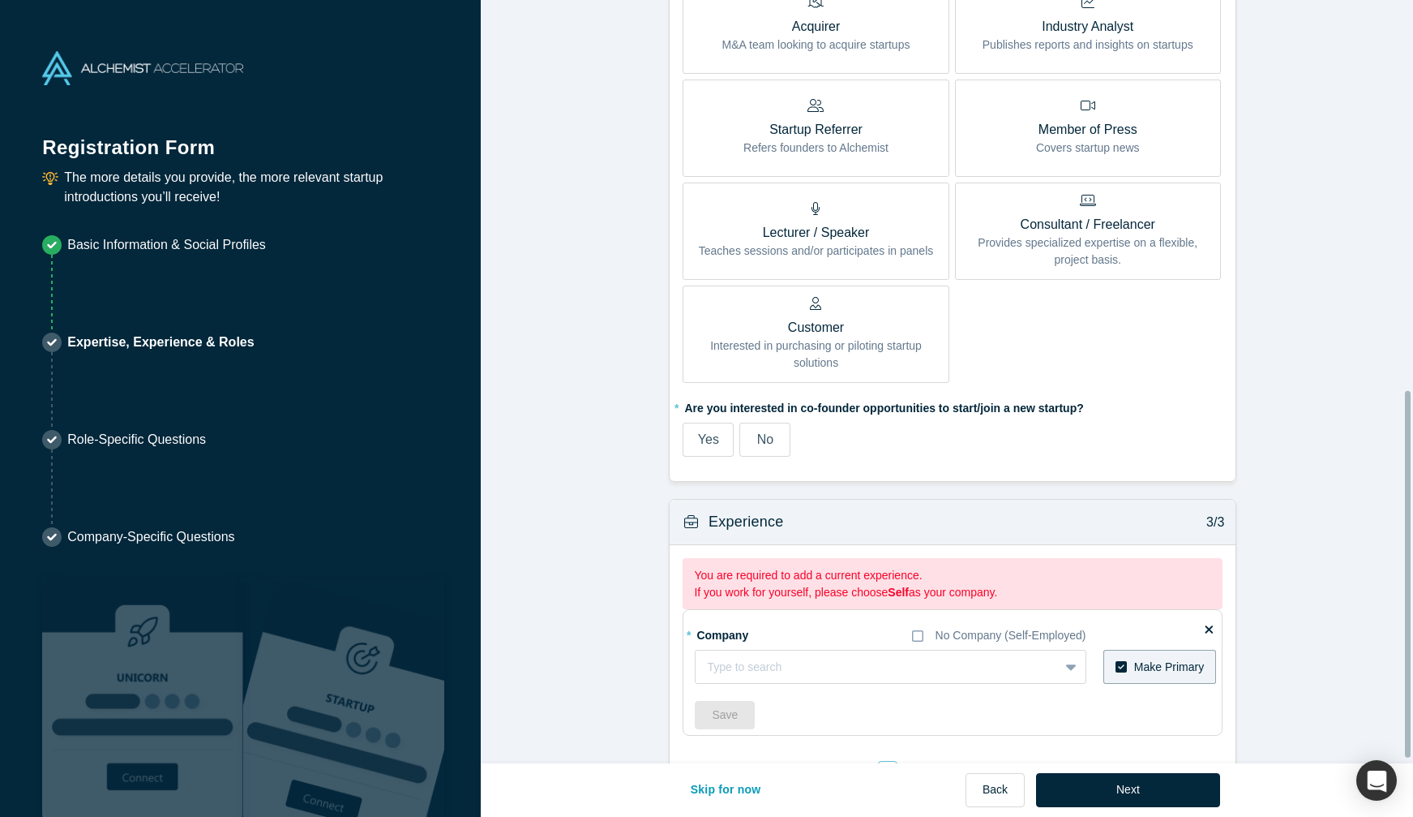
scroll to position [811, 0]
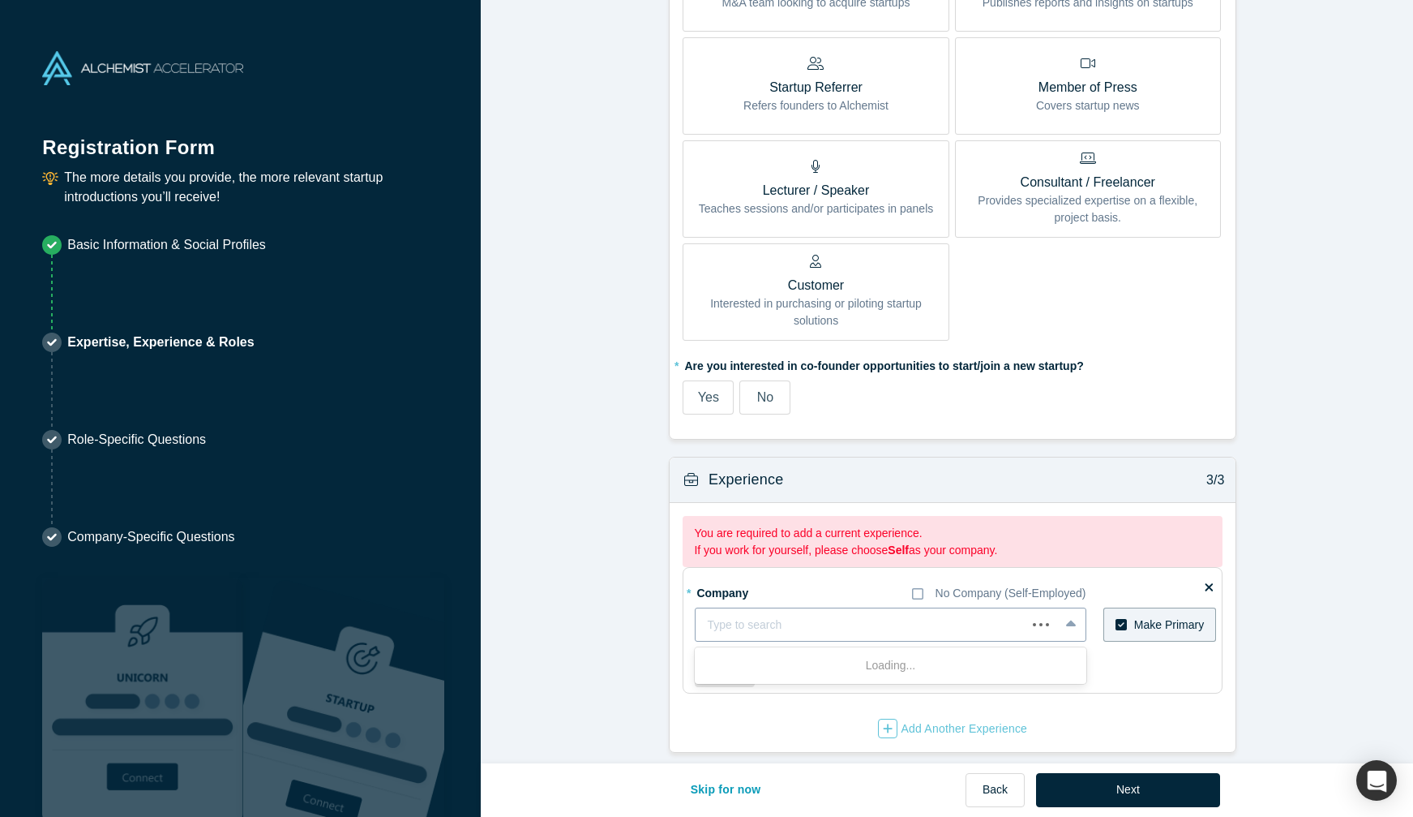
click at [821, 628] on div at bounding box center [860, 625] width 307 height 20
click at [821, 628] on div at bounding box center [877, 625] width 340 height 20
